Goal: Transaction & Acquisition: Purchase product/service

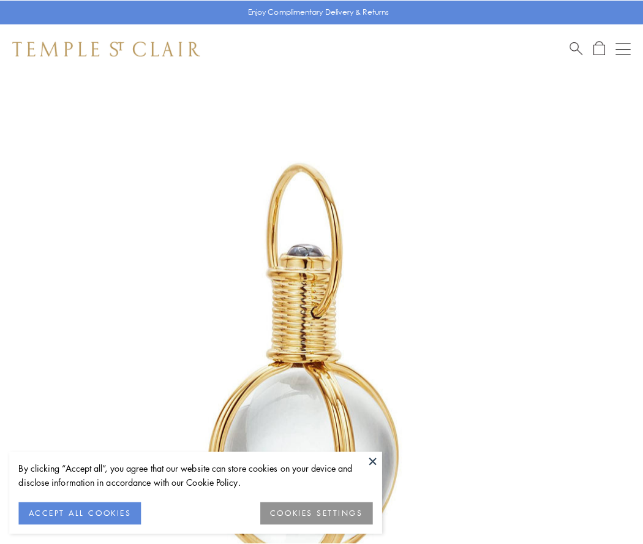
scroll to position [320, 0]
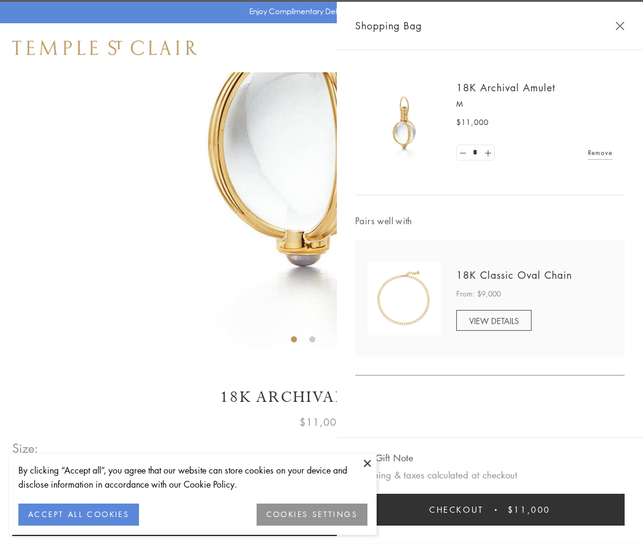
click at [490, 509] on button "Checkout $11,000" at bounding box center [489, 510] width 269 height 32
